Goal: Task Accomplishment & Management: Complete application form

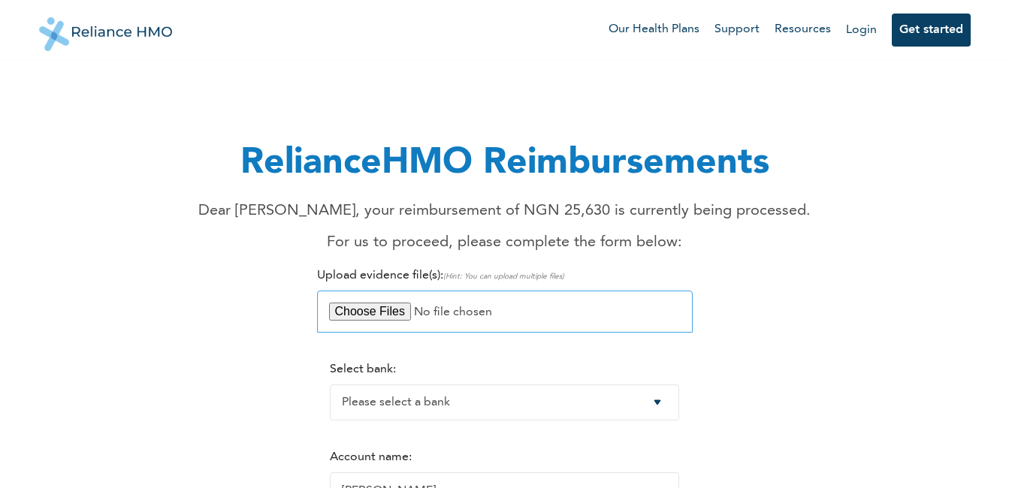
click at [373, 311] on input "file" at bounding box center [504, 312] width 375 height 42
type input "C:\fakepath\RECEIPT - IBEKE WILLIAM.pdf"
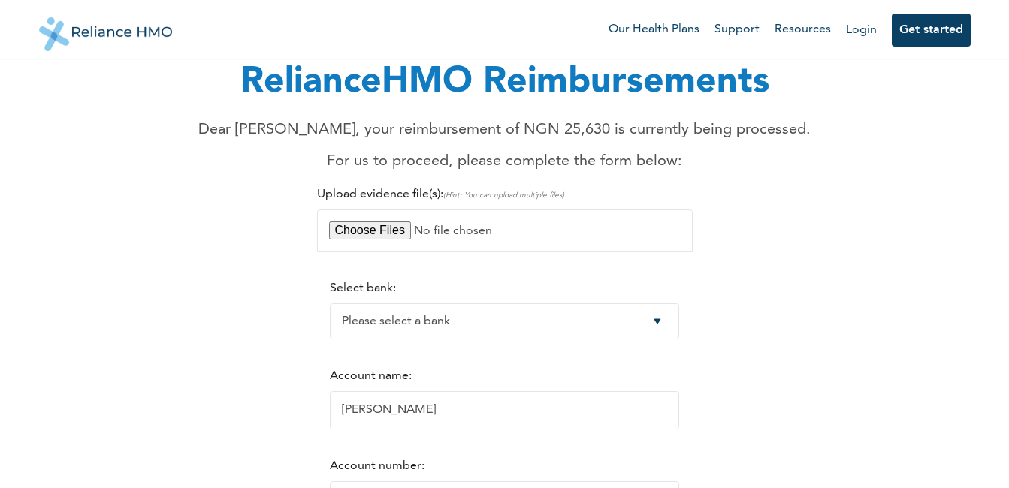
scroll to position [150, 0]
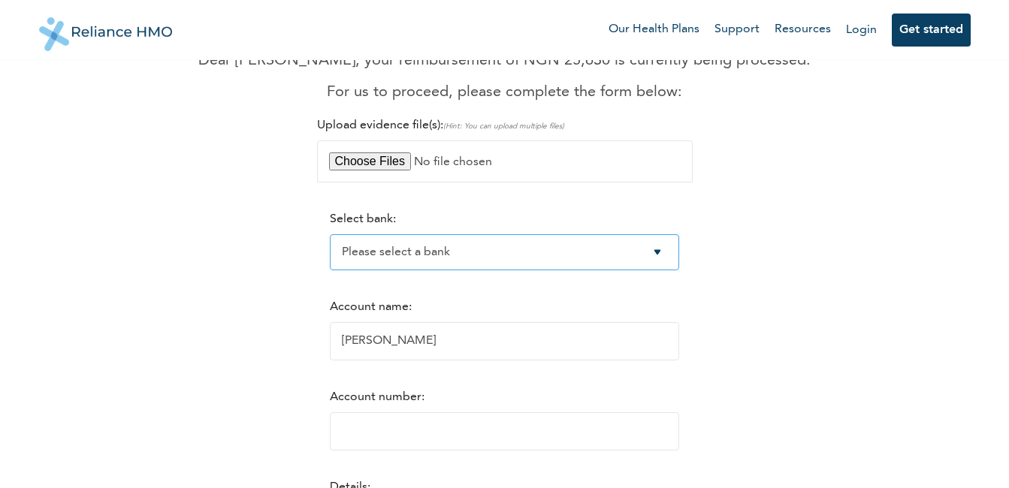
click at [670, 253] on select "Please select a bank Access Bank Plc. Citibank Nigeria Limited Access Bank (Dia…" at bounding box center [504, 252] width 349 height 36
select select "4"
click at [330, 234] on select "Please select a bank Access Bank Plc. Citibank Nigeria Limited Access Bank (Dia…" at bounding box center [504, 252] width 349 height 36
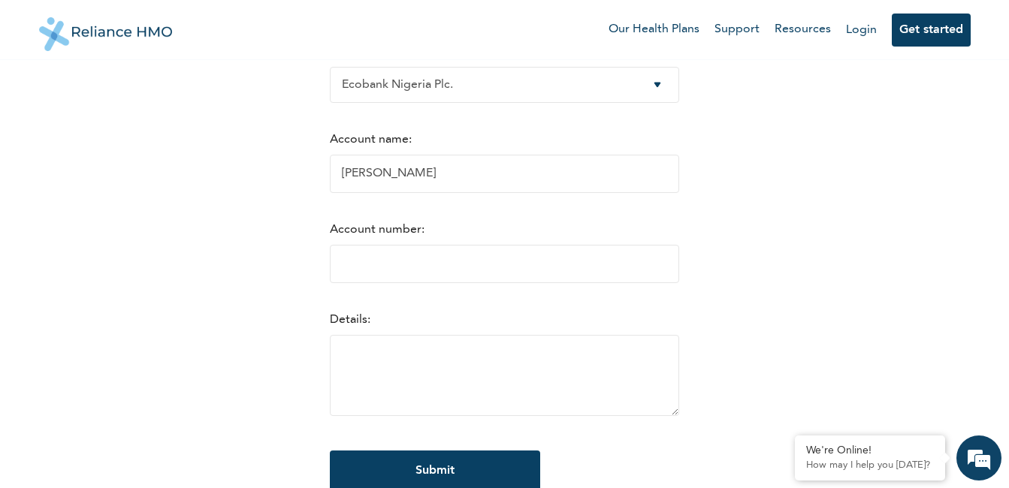
scroll to position [300, 0]
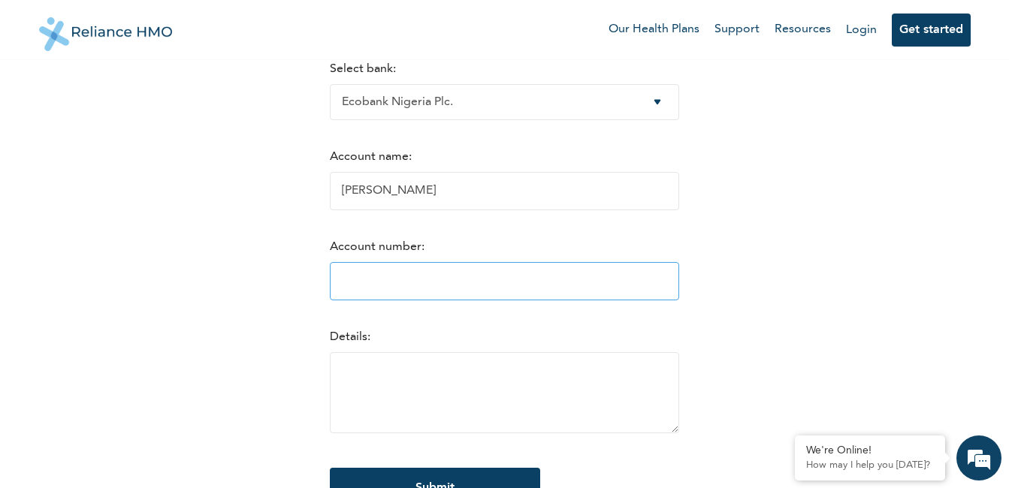
click at [338, 283] on input "Account number:" at bounding box center [504, 281] width 349 height 38
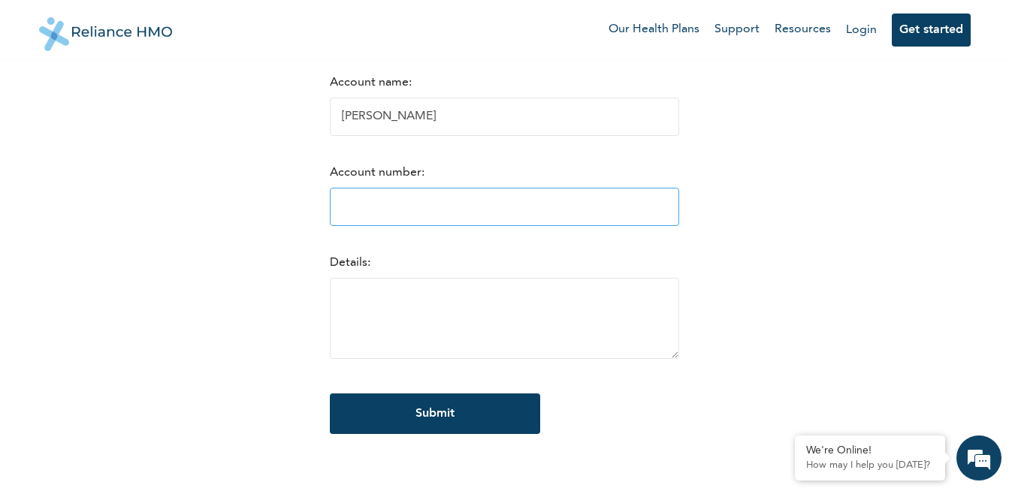
scroll to position [375, 0]
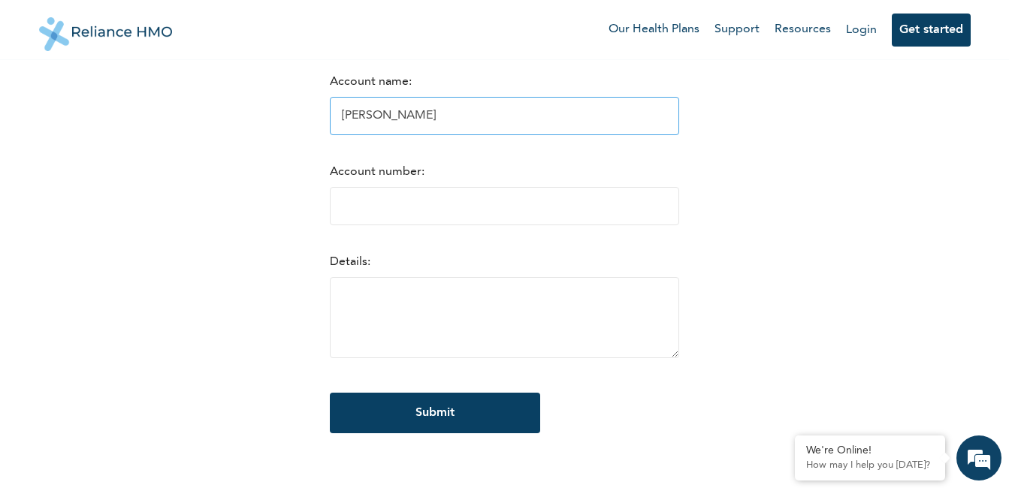
click at [528, 122] on input "WILLIAM OGAGAOGHENE IBEKE" at bounding box center [504, 116] width 349 height 38
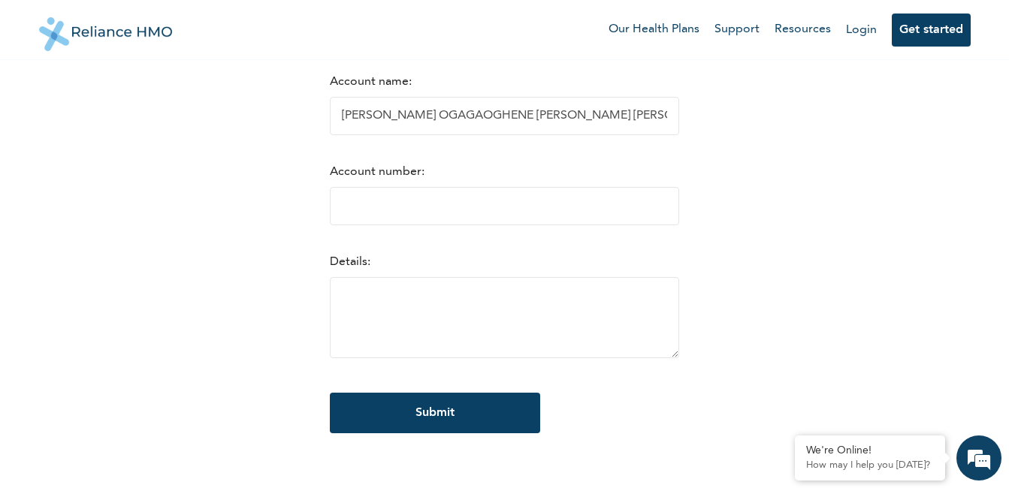
drag, startPoint x: 483, startPoint y: 116, endPoint x: 291, endPoint y: 112, distance: 192.3
click at [291, 112] on div "RelianceHMO Reimbursements Dear WILLIAM, your reimbursement of NGN 25,630 is cu…" at bounding box center [504, 82] width 913 height 762
type input "IBEKE FELICIA IFEYINWA"
click at [345, 207] on input "Account number:" at bounding box center [504, 206] width 349 height 38
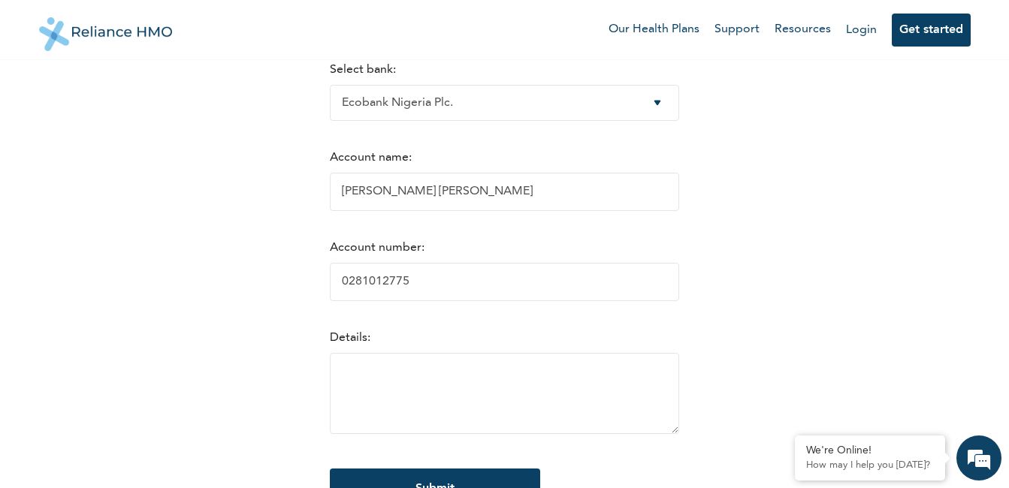
scroll to position [300, 0]
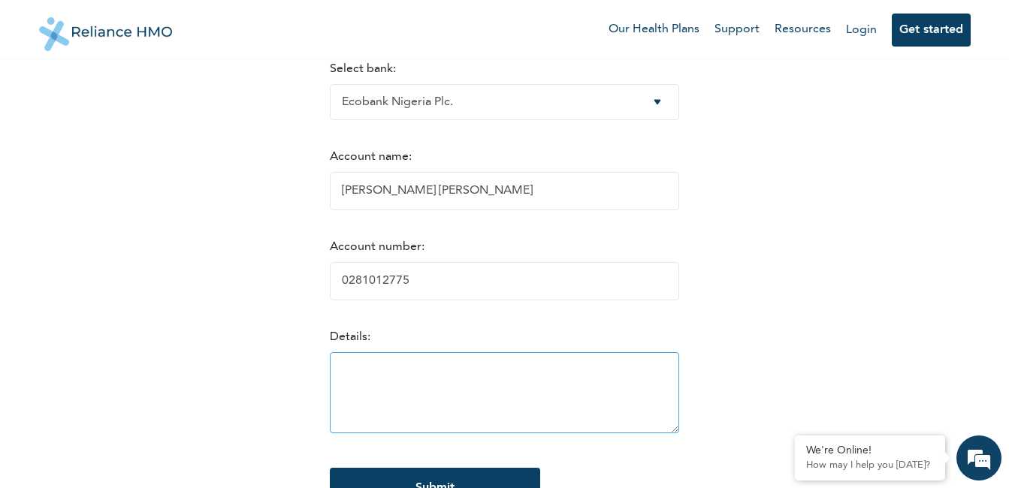
type input "0281012775"
click at [369, 380] on textarea at bounding box center [504, 392] width 349 height 81
paste textarea "Kindly credit the total sum of N25,630 to the account details"
drag, startPoint x: 662, startPoint y: 375, endPoint x: 621, endPoint y: 373, distance: 41.3
click at [621, 373] on textarea "Kindly credit the total sum of N25,630 to the account details" at bounding box center [504, 392] width 349 height 81
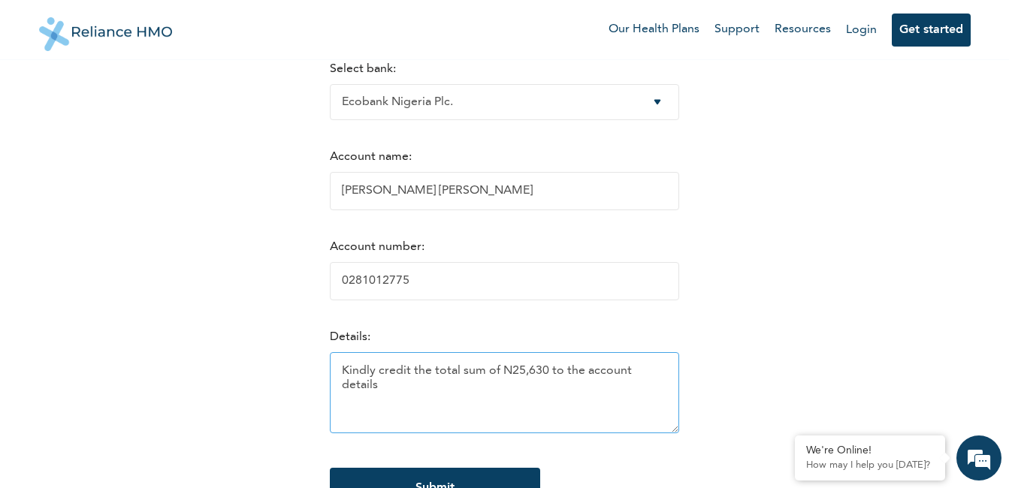
click at [662, 370] on textarea "Kindly credit the total sum of N25,630 to the account details" at bounding box center [504, 392] width 349 height 81
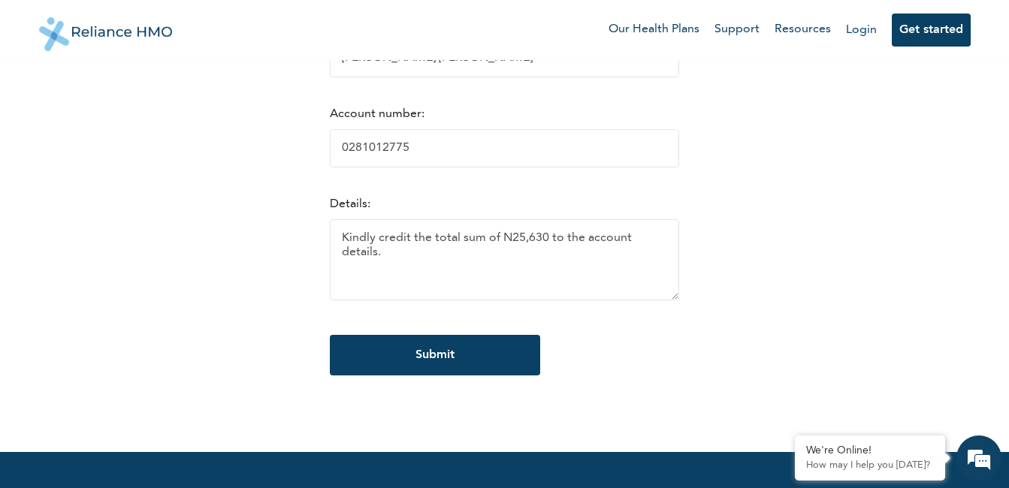
scroll to position [451, 0]
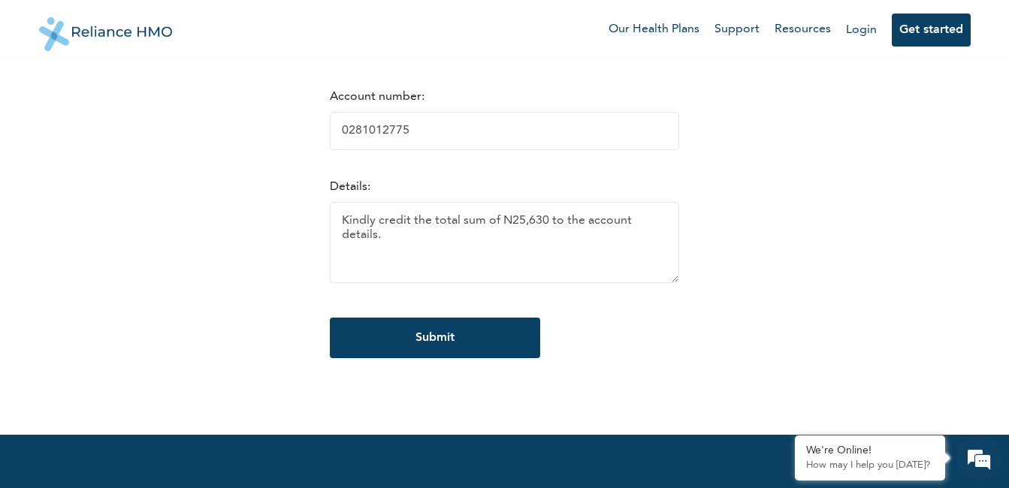
type textarea "Kindly credit the total sum of N25,630 to the account details."
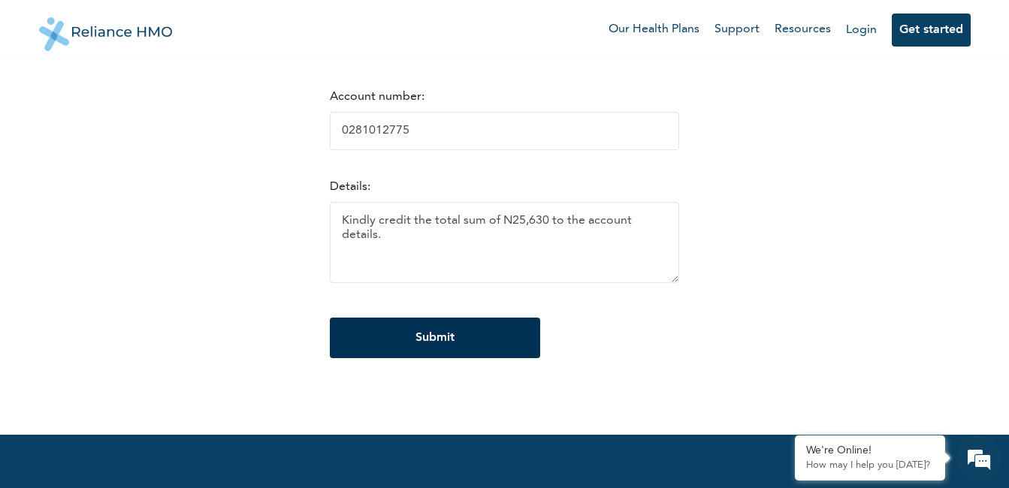
click at [420, 337] on input "Submit" at bounding box center [435, 338] width 210 height 41
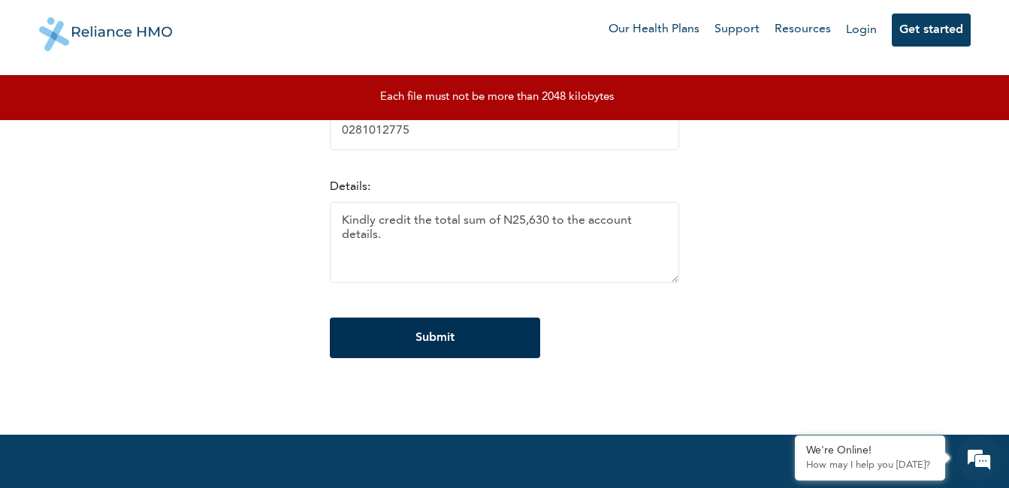
click at [428, 329] on input "Submit" at bounding box center [435, 338] width 210 height 41
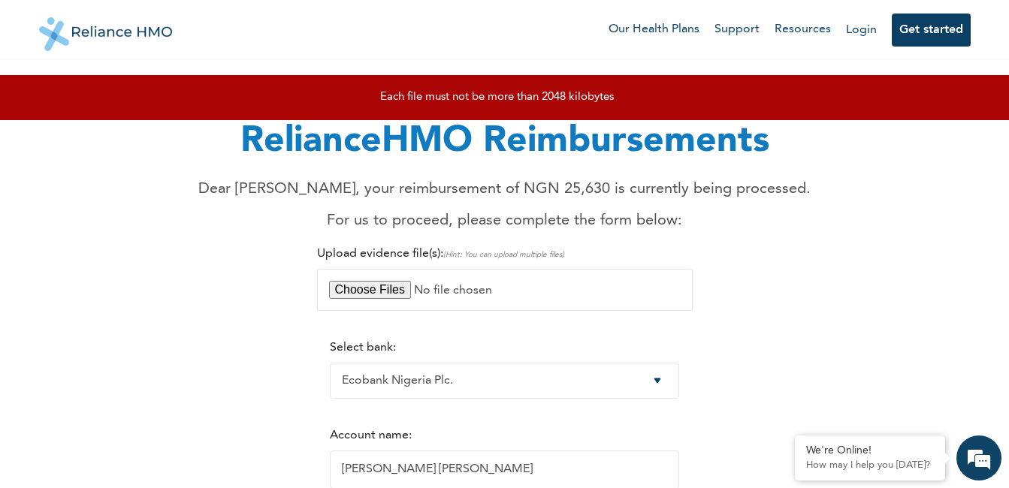
scroll to position [0, 0]
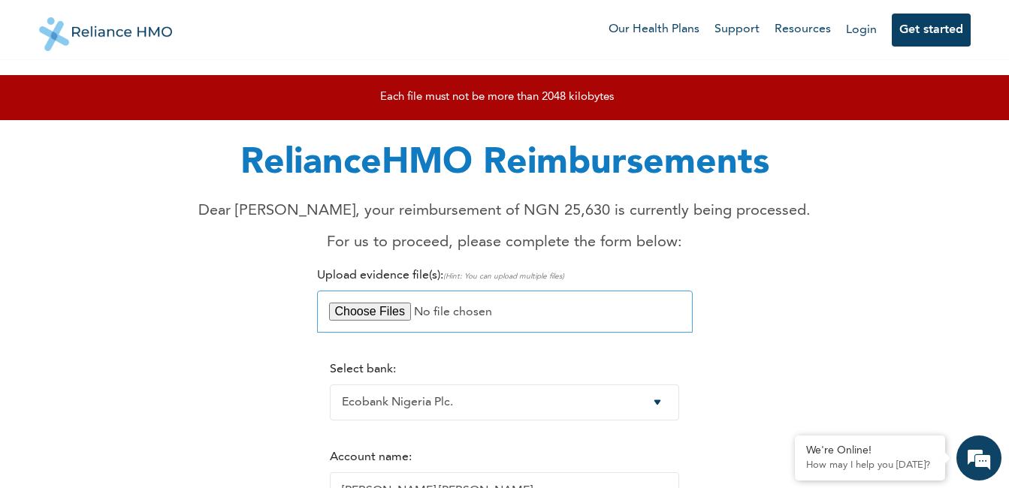
drag, startPoint x: 467, startPoint y: 309, endPoint x: 427, endPoint y: 311, distance: 39.8
click at [427, 311] on input "file" at bounding box center [504, 312] width 375 height 42
type input "C:\fakepath\FAITH MEDIPLEX HOSPITAL BILL 1.pdf"
click at [472, 309] on input "file" at bounding box center [504, 312] width 375 height 42
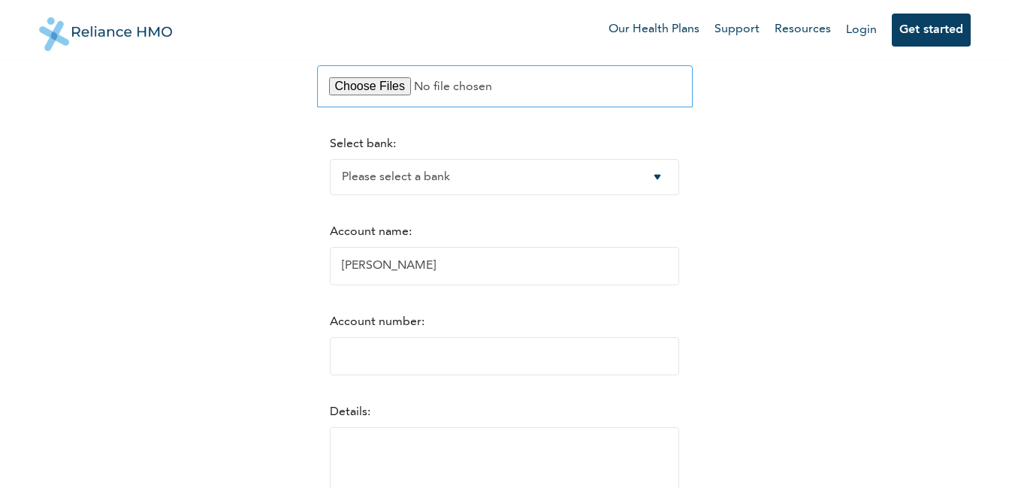
click at [366, 84] on input "file" at bounding box center [504, 86] width 375 height 42
click at [369, 83] on input "file" at bounding box center [504, 86] width 375 height 42
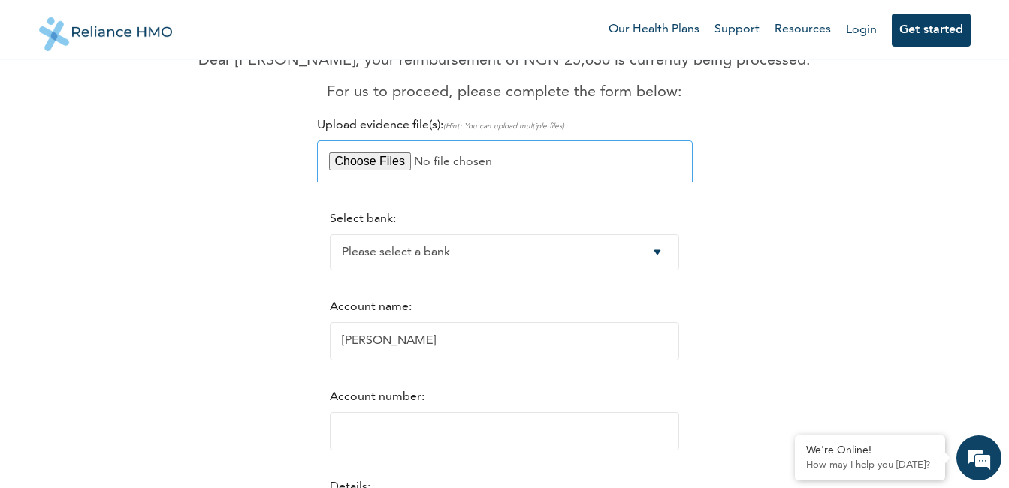
click at [381, 161] on input "file" at bounding box center [504, 161] width 375 height 42
type input "C:\fakepath\FAITH MEDIPLEX HOSPITAL BILL 1.pdf"
drag, startPoint x: 671, startPoint y: 255, endPoint x: 653, endPoint y: 256, distance: 18.8
click at [671, 255] on select "Please select a bank Access Bank Plc. Citibank Nigeria Limited Access Bank (Dia…" at bounding box center [504, 252] width 349 height 36
select select "4"
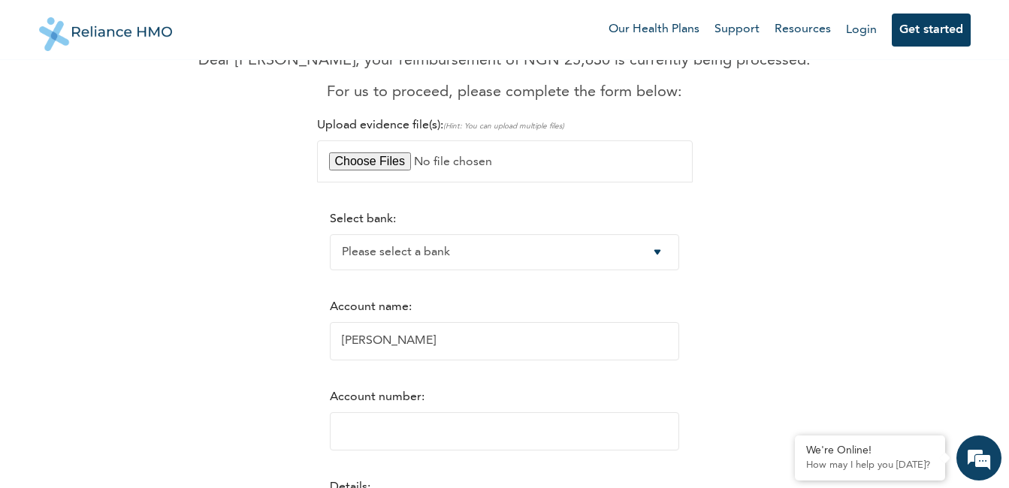
click at [330, 234] on select "Please select a bank Access Bank Plc. Citibank Nigeria Limited Access Bank (Dia…" at bounding box center [504, 252] width 349 height 36
click at [448, 346] on input "[PERSON_NAME]" at bounding box center [504, 341] width 349 height 38
click at [524, 346] on input "[PERSON_NAME]" at bounding box center [504, 341] width 349 height 38
drag, startPoint x: 482, startPoint y: 339, endPoint x: 255, endPoint y: 323, distance: 228.1
click at [255, 323] on div "RelianceHMO Reimbursements Dear [PERSON_NAME], your reimbursement of NGN 25,630…" at bounding box center [504, 307] width 913 height 762
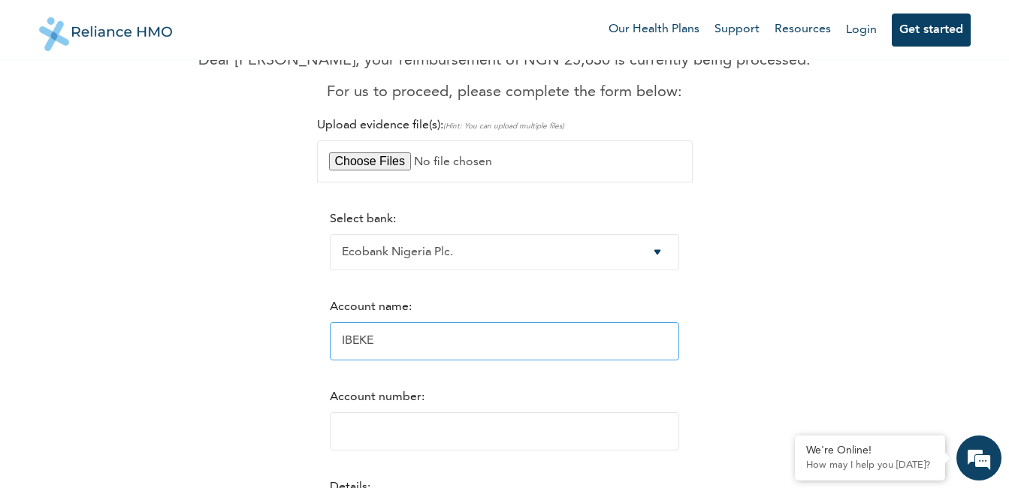
click at [442, 336] on input "IBEKE" at bounding box center [504, 341] width 349 height 38
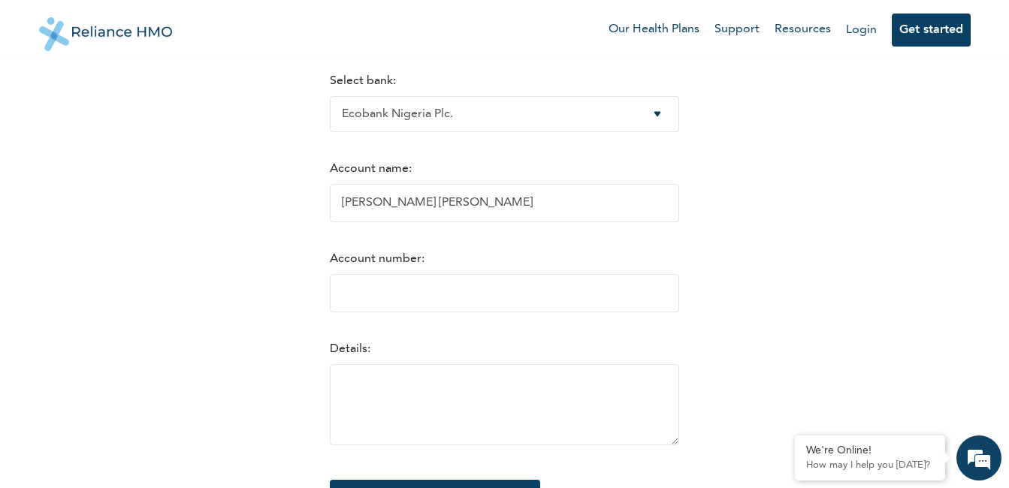
scroll to position [300, 0]
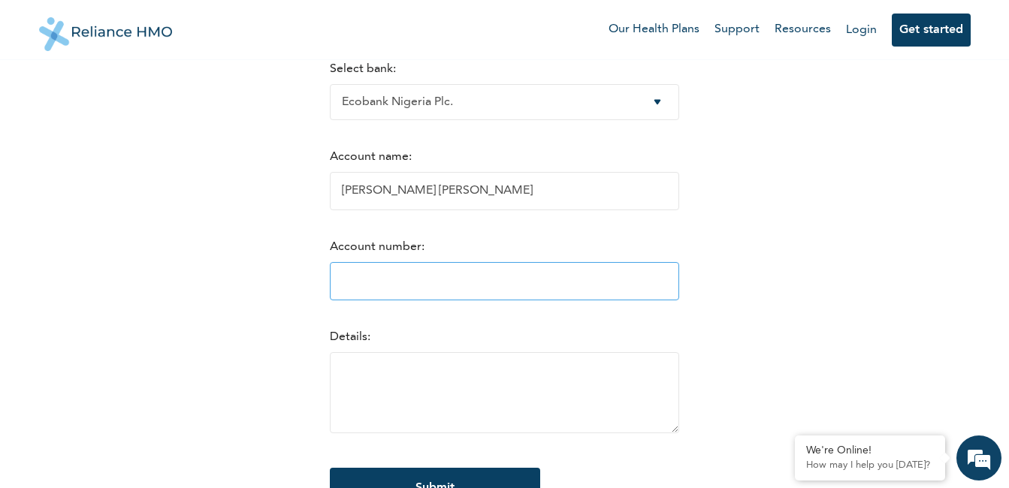
type input "[PERSON_NAME] [PERSON_NAME]"
click at [351, 281] on input "Account number:" at bounding box center [504, 281] width 349 height 38
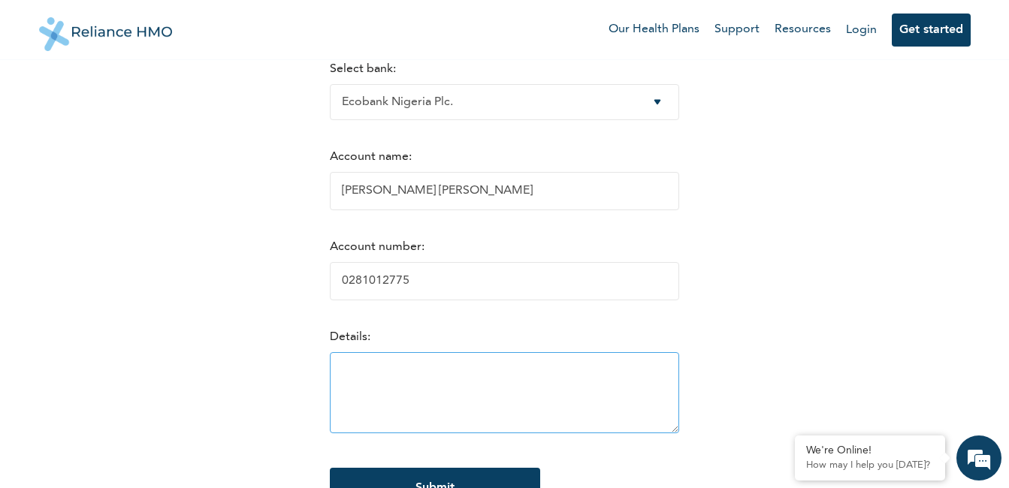
type input "0281012775"
click at [333, 376] on textarea at bounding box center [504, 392] width 349 height 81
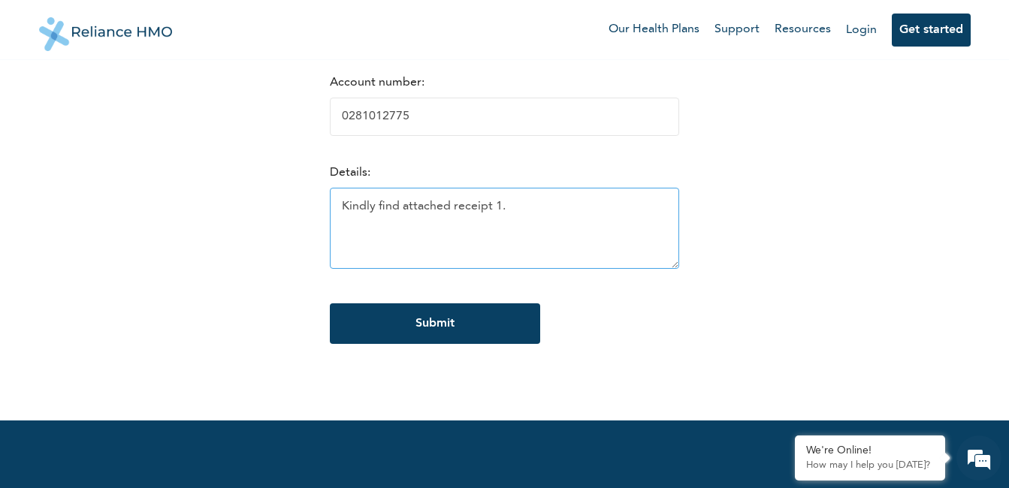
scroll to position [526, 0]
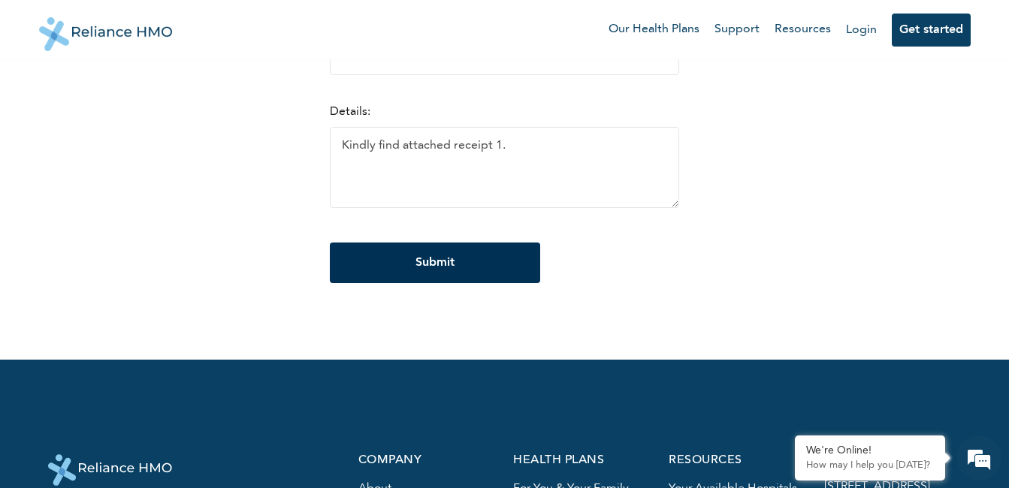
type textarea "Kindly find attached receipt 1."
click at [412, 264] on input "Submit" at bounding box center [435, 263] width 210 height 41
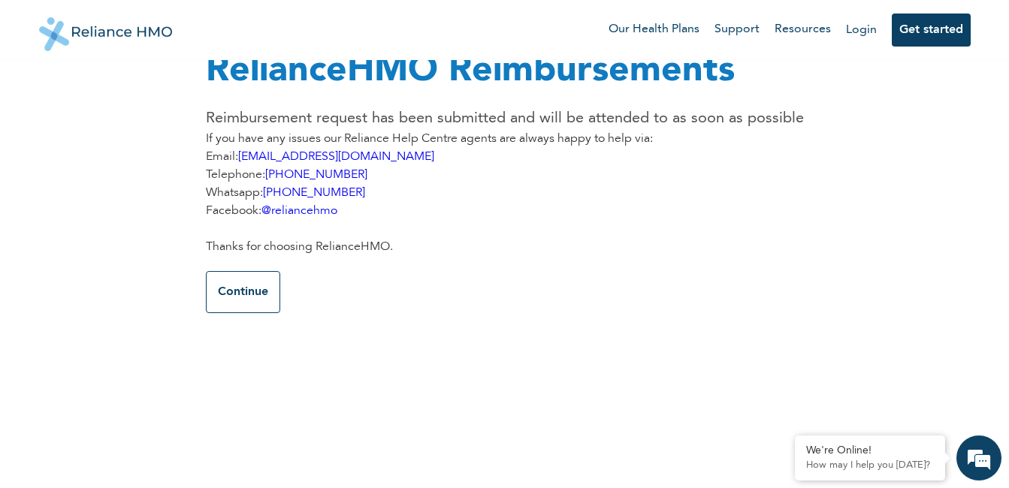
scroll to position [0, 0]
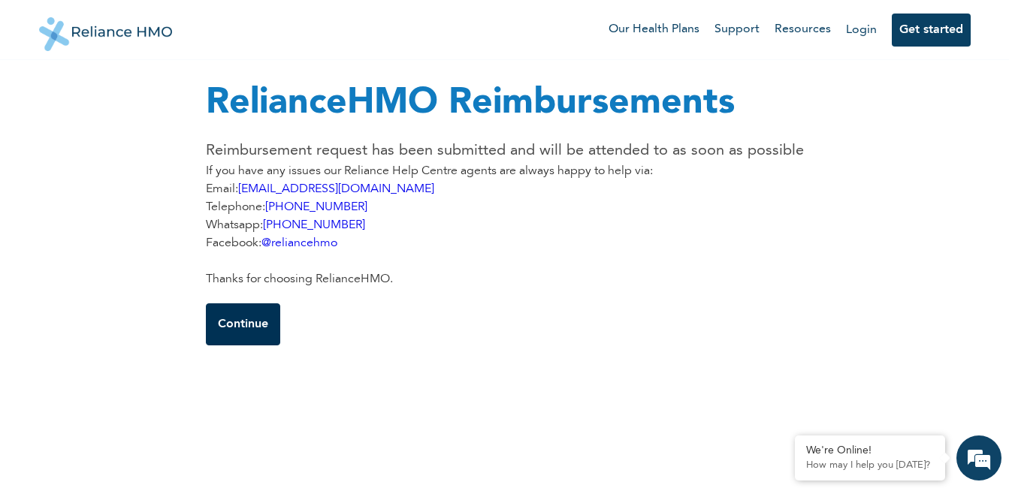
click at [259, 318] on button "Continue" at bounding box center [243, 324] width 74 height 42
